Goal: Task Accomplishment & Management: Complete application form

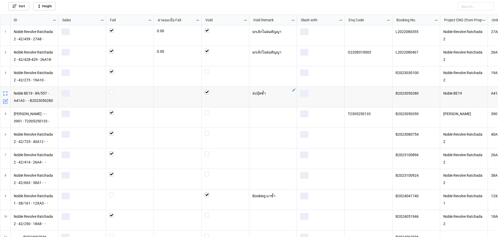
scroll to position [219, 495]
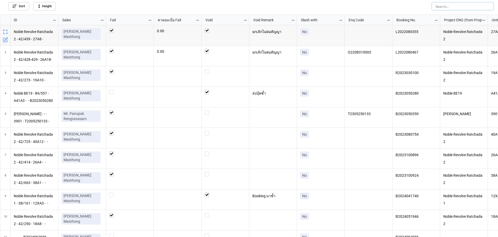
click at [475, 2] on input "text" at bounding box center [463, 6] width 62 height 8
paste input "agreement"
type input "agreement"
click at [481, 5] on input "text" at bounding box center [463, 6] width 62 height 8
paste input "42/314"
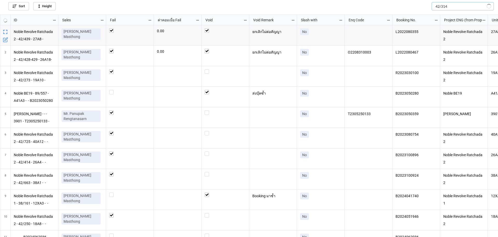
type input "42/314"
checkbox input "false"
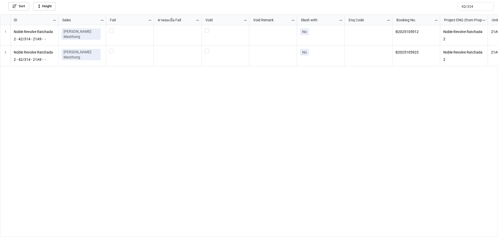
click at [302, 129] on div "Ms. Orapin Masthong No B2025105912 Noble Revolve Ratchada 2 21A9 Ms. Orapin Mas…" at bounding box center [278, 131] width 440 height 212
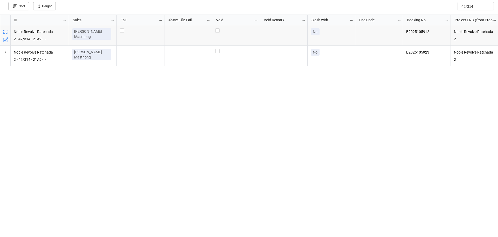
drag, startPoint x: 58, startPoint y: 20, endPoint x: 69, endPoint y: 28, distance: 13.1
click at [69, 28] on div "ID Sales Fail ค่าคอมเมื่อ Fail Void Void Remark Slash with Enq Code Booking No.…" at bounding box center [249, 126] width 498 height 222
click at [416, 107] on div "Ms. Orapin Masthong No B2025105912 Noble Revolve Ratchada 2 Ms. Orapin Masthong…" at bounding box center [283, 131] width 429 height 212
click at [217, 28] on label "grid" at bounding box center [235, 28] width 41 height 0
